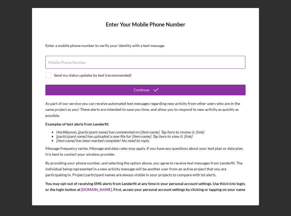
click at [71, 63] on label "Mobile Phone Number" at bounding box center [67, 62] width 38 height 4
click at [71, 63] on input "Mobile Phone Number" at bounding box center [145, 62] width 200 height 13
type input "[PHONE_NUMBER]"
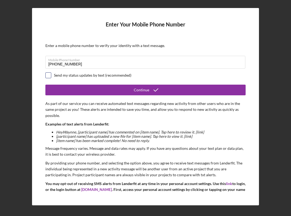
click at [49, 76] on input "checkbox" at bounding box center [48, 75] width 5 height 5
checkbox input "true"
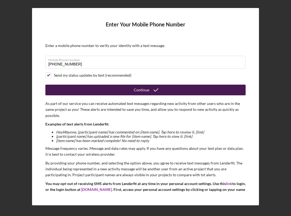
click at [114, 88] on button "Continue" at bounding box center [145, 90] width 200 height 11
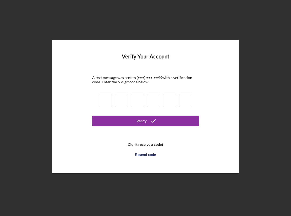
click at [107, 99] on input at bounding box center [105, 100] width 13 height 13
type input "0"
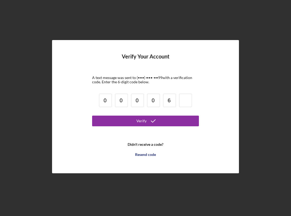
type input "6"
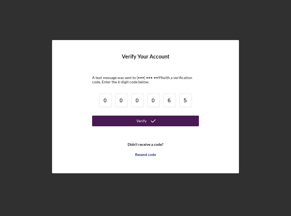
type input "5"
click at [129, 119] on button "Verify" at bounding box center [145, 121] width 107 height 11
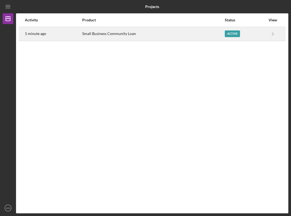
click at [37, 34] on time "1 minute ago" at bounding box center [35, 34] width 21 height 4
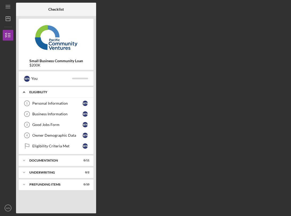
click at [45, 92] on div "Eligibility" at bounding box center [57, 92] width 57 height 3
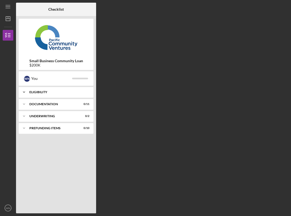
click at [45, 92] on div "Eligibility" at bounding box center [57, 92] width 57 height 3
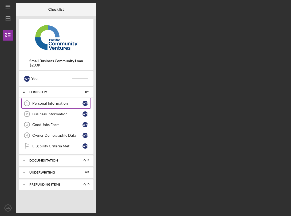
click at [44, 102] on div "Personal Information" at bounding box center [57, 103] width 50 height 4
